Goal: Task Accomplishment & Management: Use online tool/utility

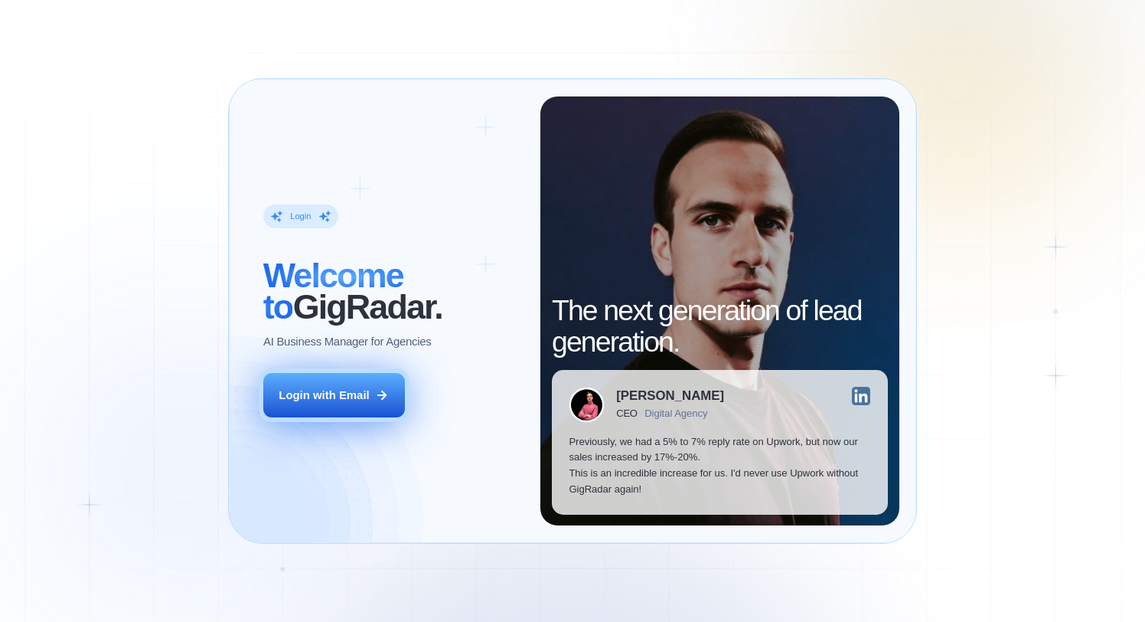
click at [390, 373] on button "Login with Email" at bounding box center [334, 395] width 142 height 44
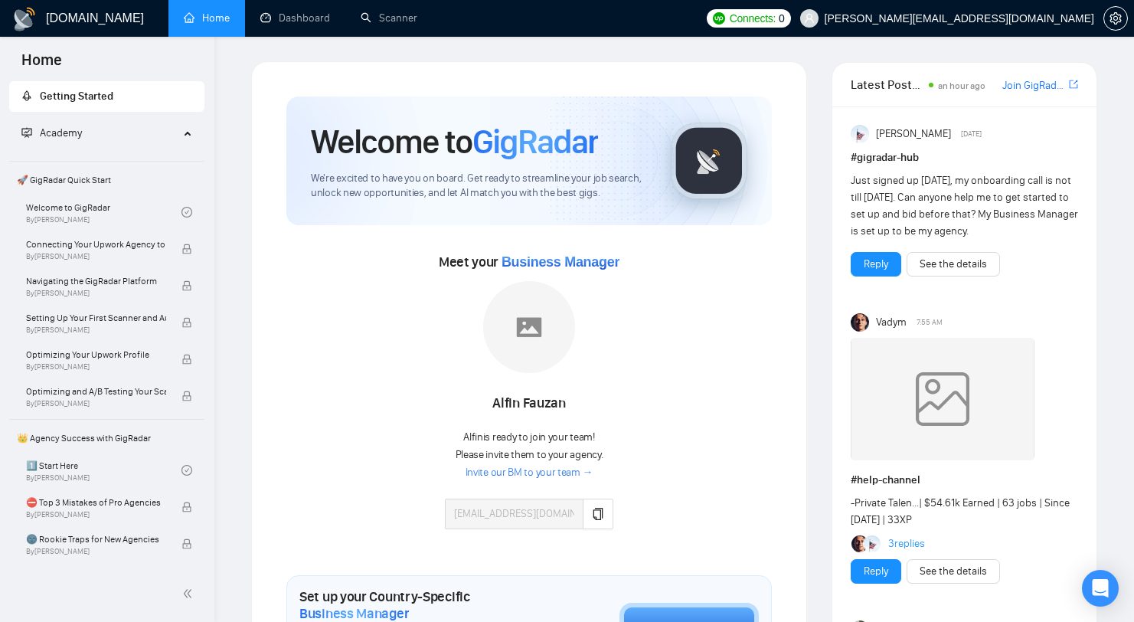
click at [572, 473] on link "Invite our BM to your team →" at bounding box center [529, 472] width 128 height 15
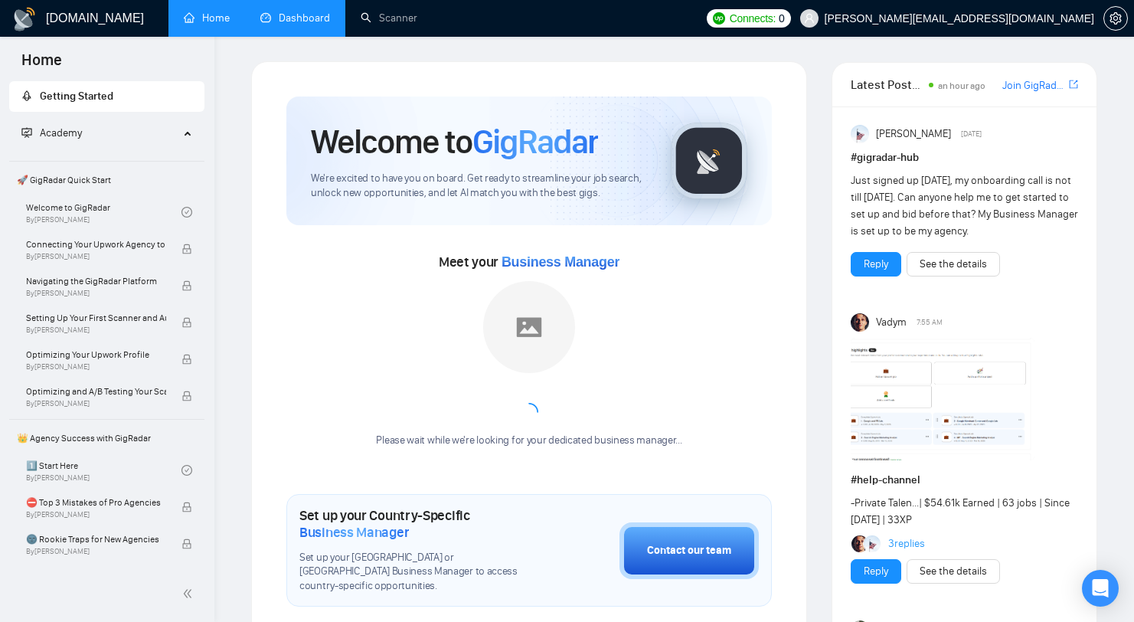
click at [305, 18] on link "Dashboard" at bounding box center [295, 17] width 70 height 13
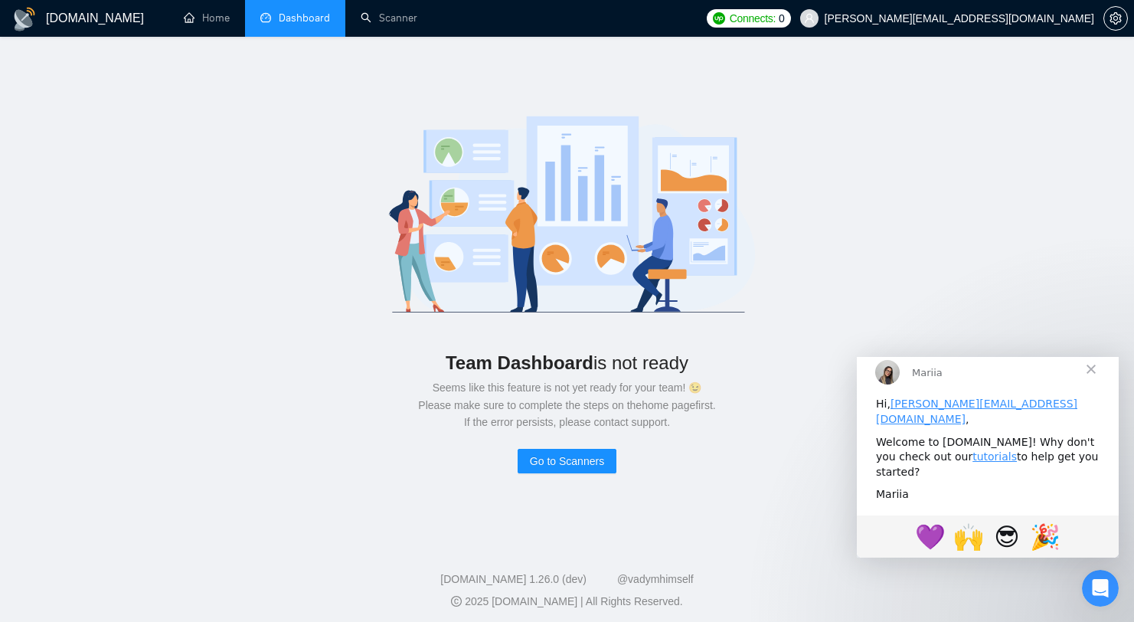
click at [1086, 381] on span "Close" at bounding box center [1090, 368] width 55 height 55
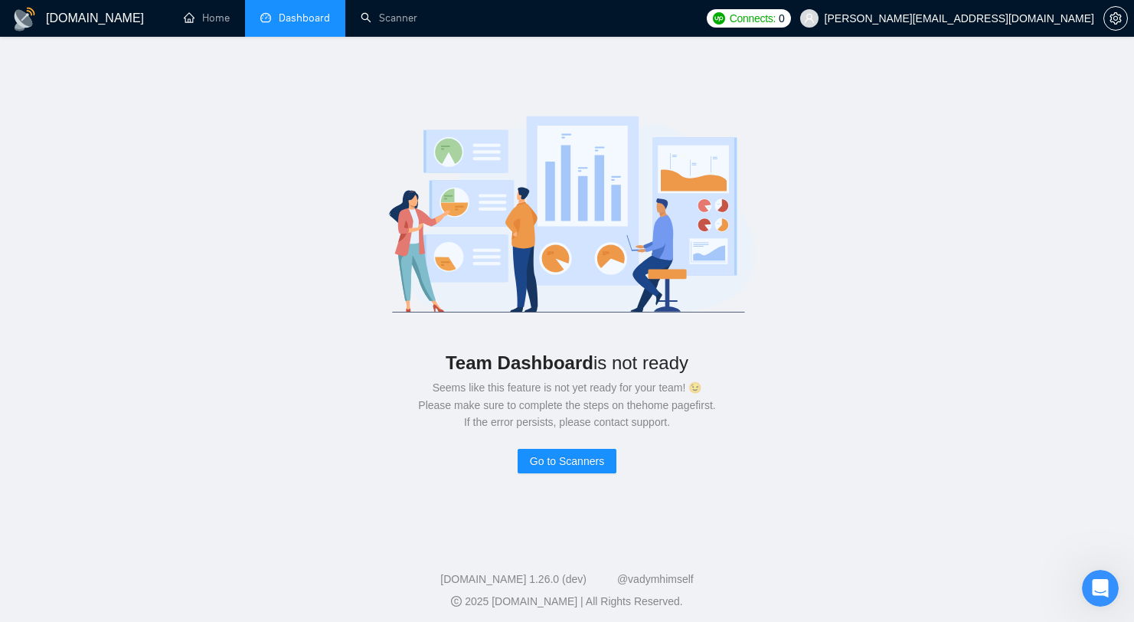
click at [776, 17] on span "Connects:" at bounding box center [753, 18] width 46 height 17
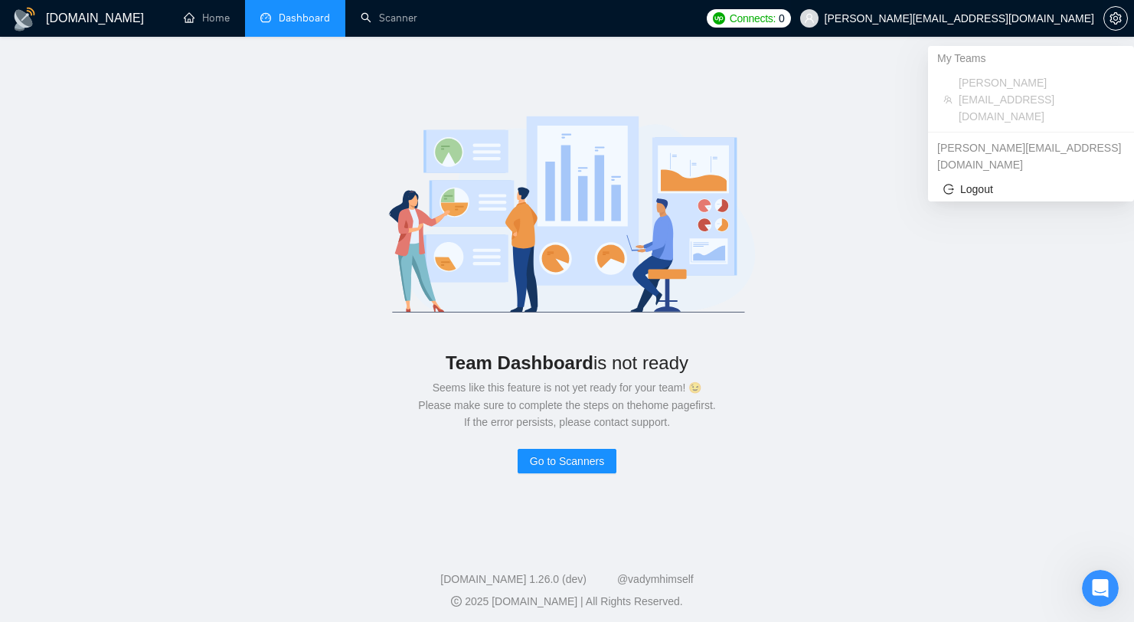
click at [1067, 18] on span "[PERSON_NAME][EMAIL_ADDRESS][DOMAIN_NAME]" at bounding box center [959, 18] width 269 height 0
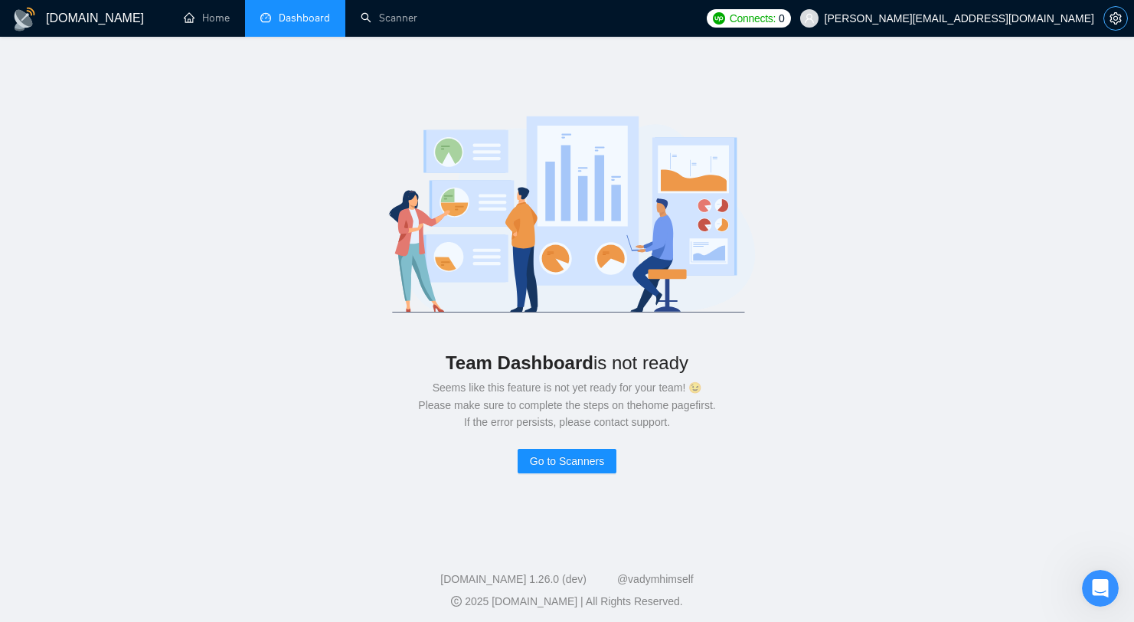
click at [1110, 23] on icon "setting" at bounding box center [1115, 18] width 12 height 12
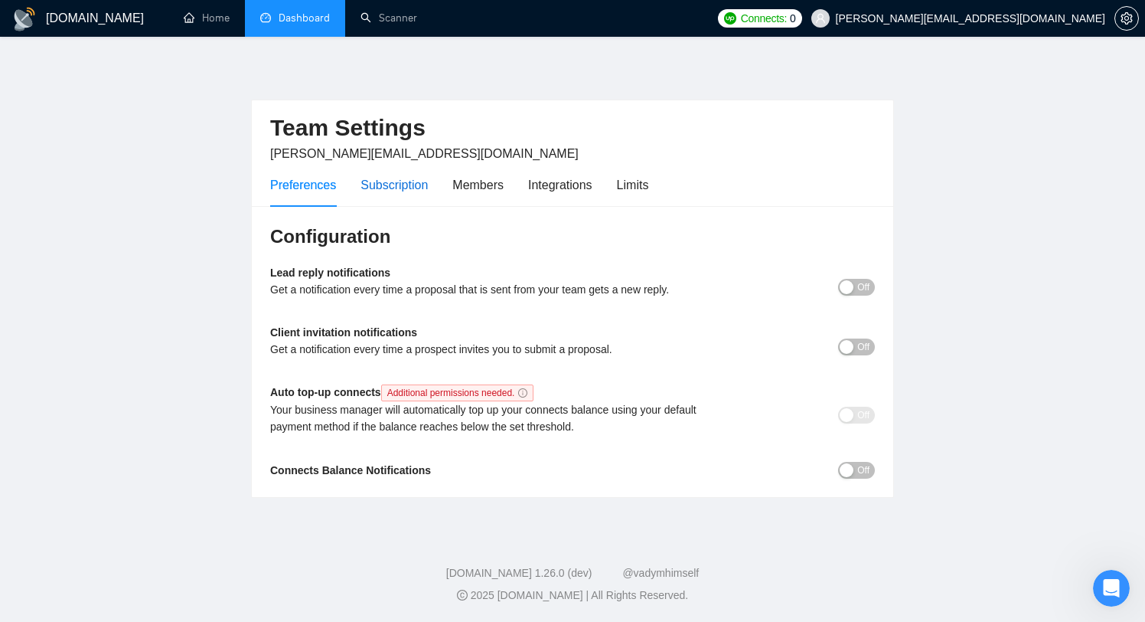
click at [426, 176] on div "Subscription" at bounding box center [394, 184] width 67 height 19
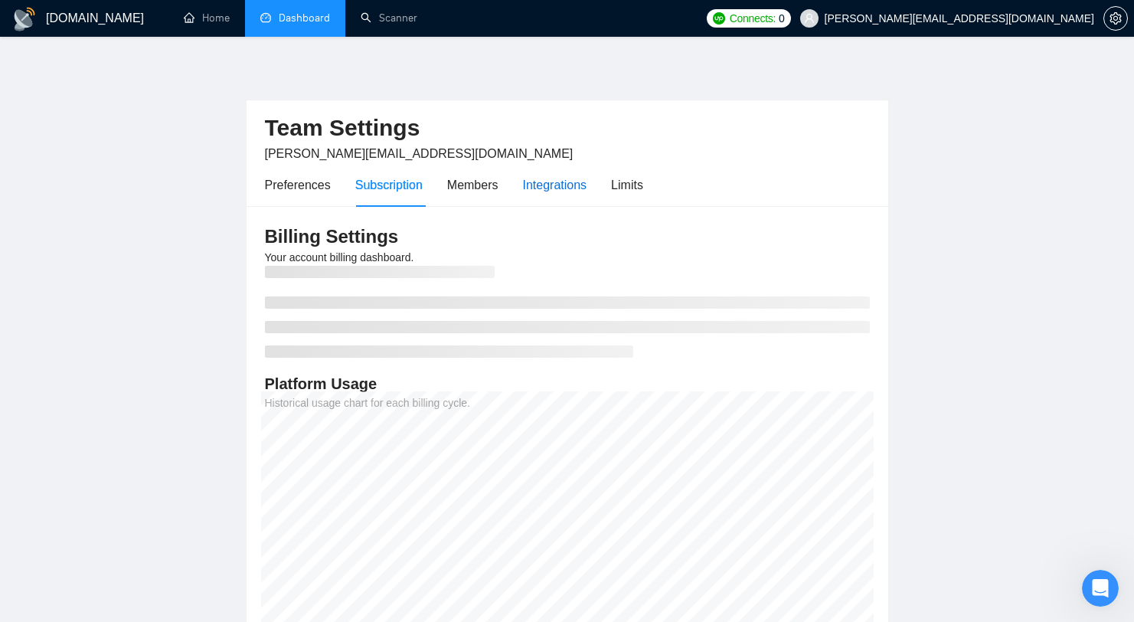
click at [561, 185] on div "Integrations" at bounding box center [555, 184] width 64 height 19
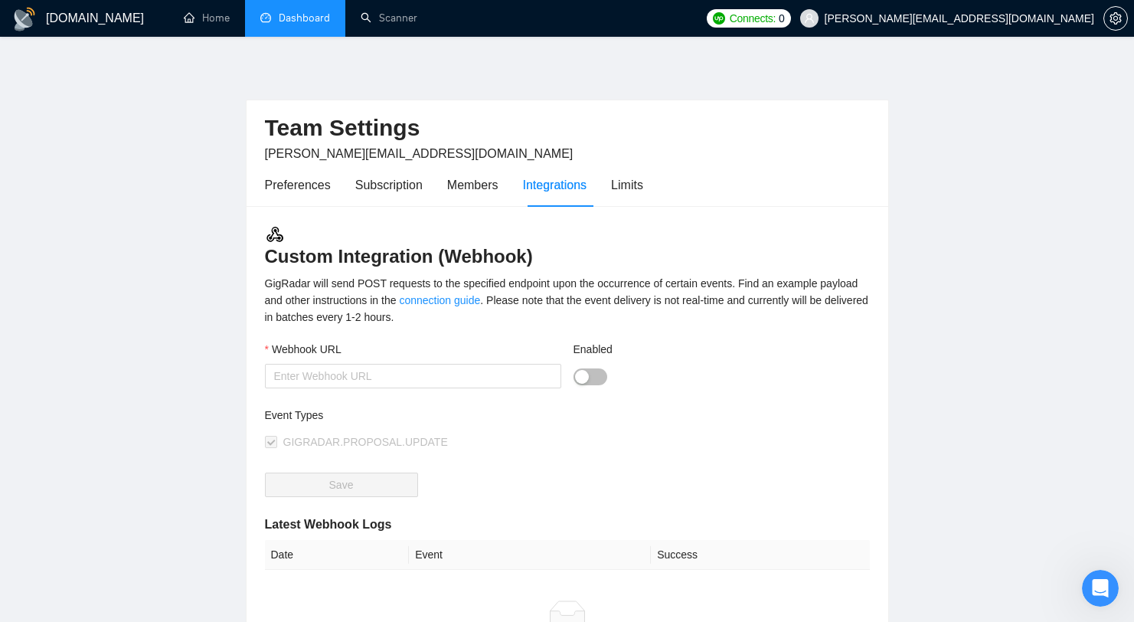
click at [272, 24] on link "Dashboard" at bounding box center [295, 17] width 70 height 13
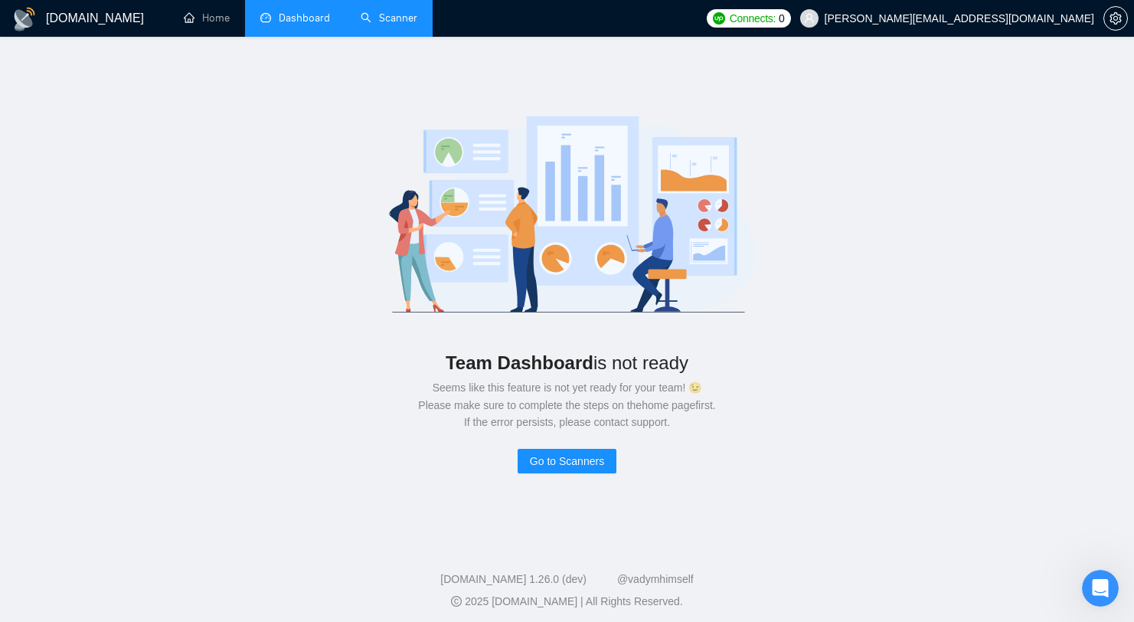
click at [361, 23] on link "Scanner" at bounding box center [389, 17] width 57 height 13
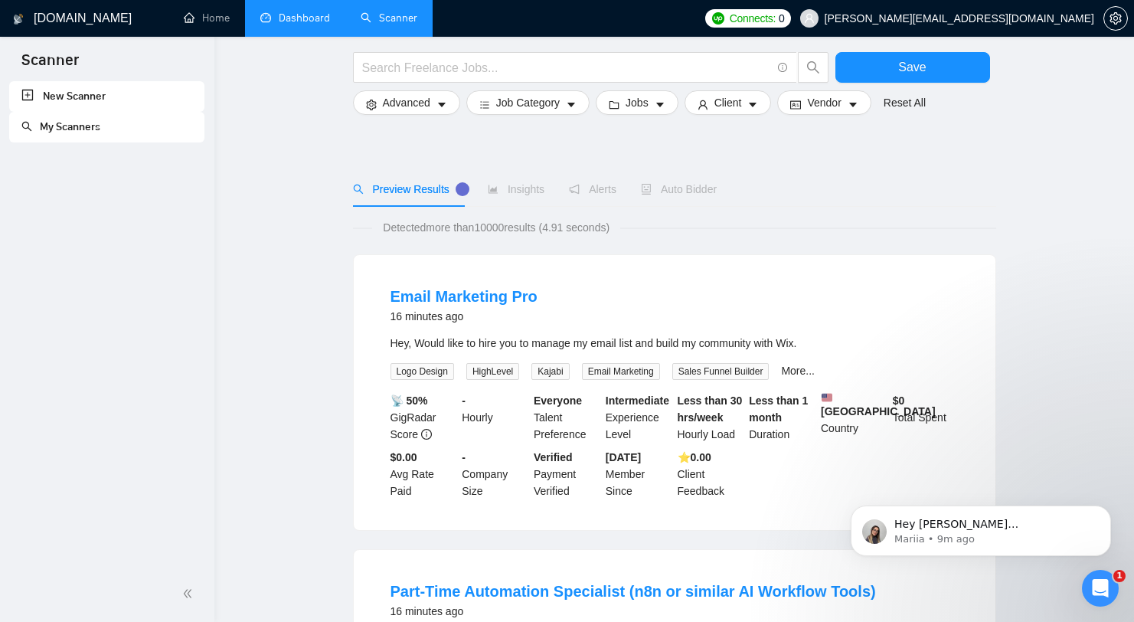
scroll to position [678, 0]
